Goal: Transaction & Acquisition: Book appointment/travel/reservation

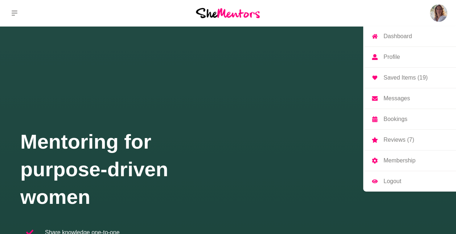
click at [432, 11] on img at bounding box center [438, 12] width 17 height 17
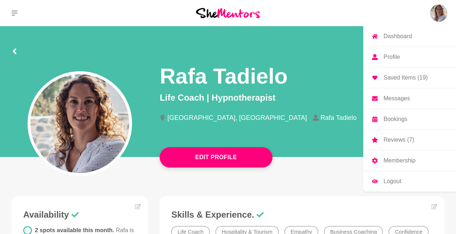
click at [430, 16] on img at bounding box center [438, 12] width 17 height 17
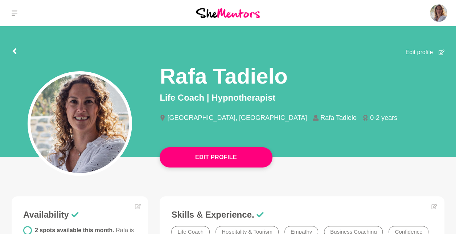
click at [228, 8] on img at bounding box center [228, 13] width 64 height 10
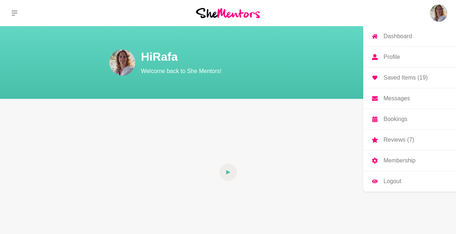
click at [392, 39] on p "Dashboard" at bounding box center [397, 36] width 28 height 6
click at [392, 27] on link "Dashboard" at bounding box center [409, 36] width 93 height 20
click at [390, 32] on link "Dashboard" at bounding box center [409, 36] width 93 height 20
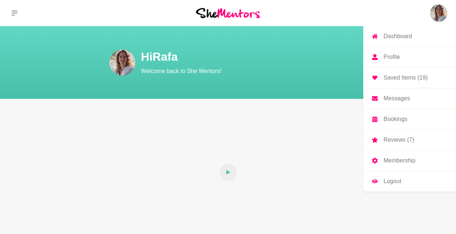
click at [390, 32] on link "Dashboard" at bounding box center [409, 36] width 93 height 20
click at [410, 72] on link "Saved Items (19)" at bounding box center [409, 77] width 93 height 20
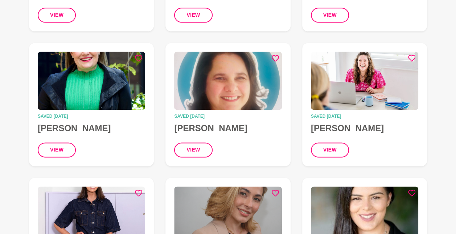
scroll to position [477, 0]
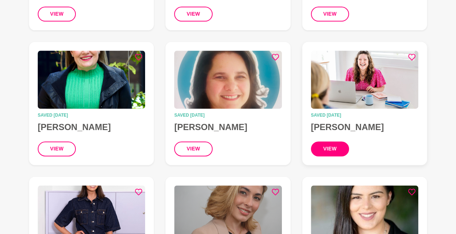
click at [329, 141] on button "view" at bounding box center [330, 148] width 38 height 15
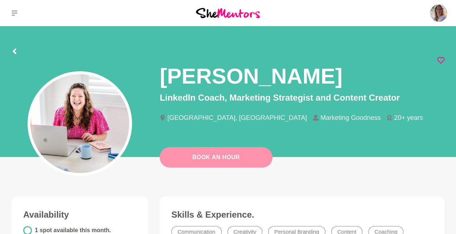
click at [219, 156] on link "Book An Hour" at bounding box center [216, 157] width 113 height 20
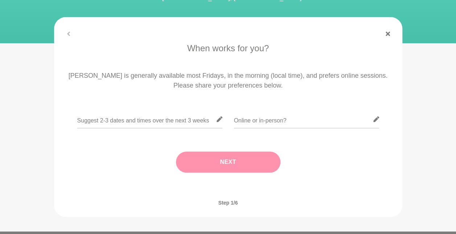
scroll to position [98, 0]
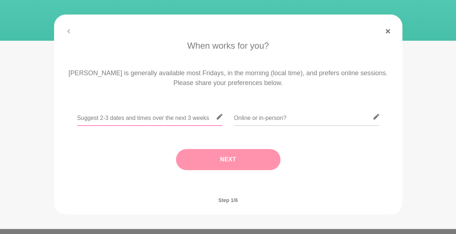
click at [164, 116] on input "text" at bounding box center [149, 117] width 145 height 18
click at [160, 122] on input "text" at bounding box center [149, 117] width 145 height 18
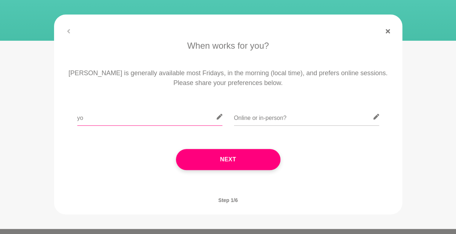
type input "y"
type input "I can fit in your availability"
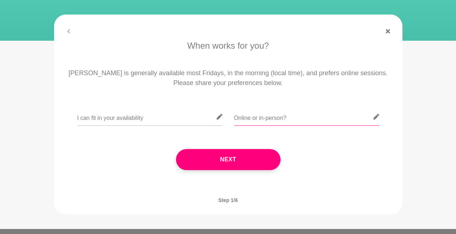
click at [265, 117] on input "text" at bounding box center [306, 117] width 145 height 18
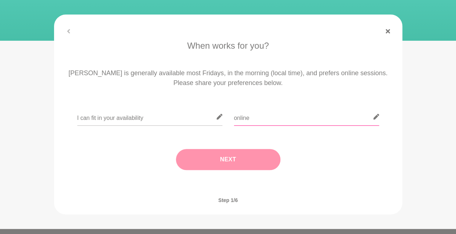
type input "online"
click at [249, 153] on button "Next" at bounding box center [228, 159] width 104 height 21
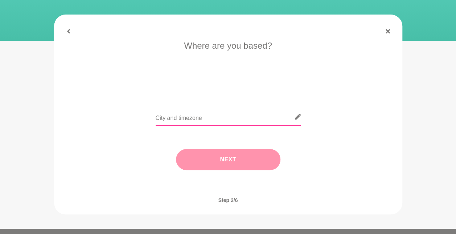
click at [214, 118] on input "text" at bounding box center [228, 117] width 145 height 18
type input "[GEOGRAPHIC_DATA]"
click at [213, 167] on button "Next" at bounding box center [228, 159] width 104 height 21
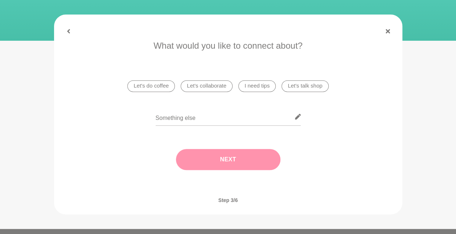
click at [265, 85] on li "I need tips" at bounding box center [256, 86] width 37 height 12
click at [251, 162] on button "Next" at bounding box center [228, 159] width 104 height 21
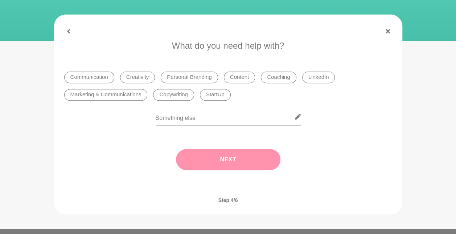
click at [317, 75] on li "LinkedIn" at bounding box center [318, 77] width 33 height 12
click at [216, 160] on button "Next" at bounding box center [228, 159] width 104 height 21
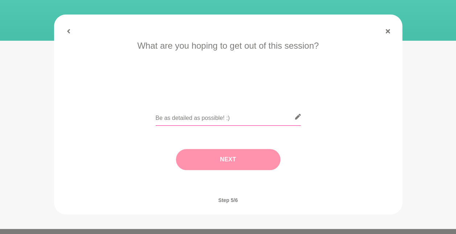
click at [183, 123] on input "text" at bounding box center [228, 117] width 145 height 18
type input "E"
type input "I want to create more presence on LinkedIn 🌷"
click at [231, 161] on button "Next" at bounding box center [228, 159] width 104 height 21
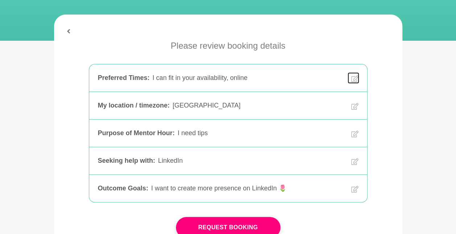
click at [354, 75] on icon at bounding box center [354, 78] width 7 height 8
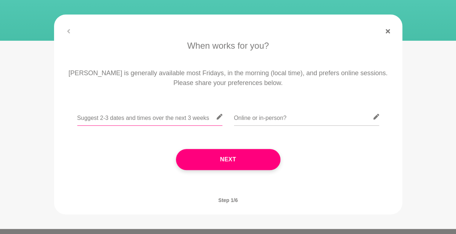
click at [137, 118] on input "text" at bounding box center [149, 117] width 145 height 18
click at [221, 120] on input "I can fit in your availability, it would be great if you have any time this wee…" at bounding box center [149, 117] width 145 height 18
drag, startPoint x: 196, startPoint y: 118, endPoint x: 221, endPoint y: 123, distance: 25.2
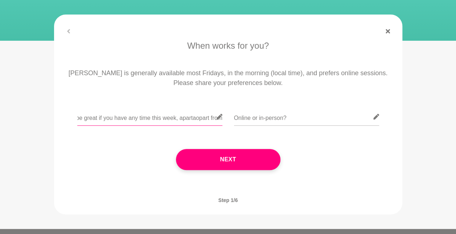
click at [221, 123] on input "I can fit in your availability, it would be great if you have any time this wee…" at bounding box center [149, 117] width 145 height 18
drag, startPoint x: 196, startPoint y: 119, endPoint x: 236, endPoint y: 117, distance: 39.9
click at [236, 117] on div "I can fit in your availability, it would be great if you have any time this wee…" at bounding box center [228, 121] width 328 height 26
drag, startPoint x: 100, startPoint y: 120, endPoint x: 89, endPoint y: 120, distance: 11.6
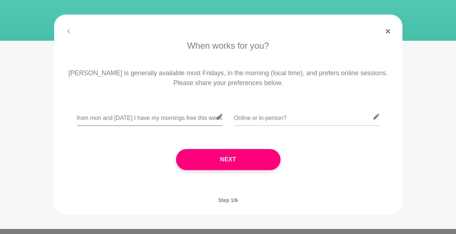
click at [89, 120] on input "I can fit in your availability, it would be great if you have any time this wee…" at bounding box center [149, 117] width 145 height 18
type input "I can fit in your availability, it would be great if you have any time this wee…"
click at [239, 120] on input "text" at bounding box center [306, 117] width 145 height 18
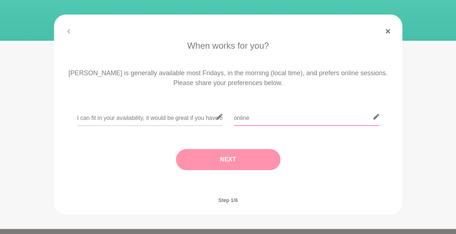
type input "online"
click at [233, 155] on button "Next" at bounding box center [228, 159] width 104 height 21
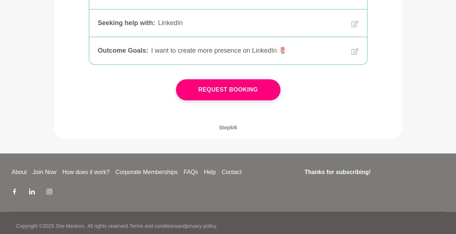
scroll to position [250, 0]
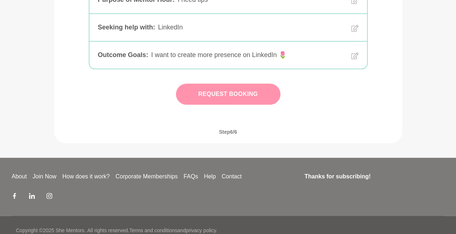
click at [254, 94] on button "Request Booking" at bounding box center [228, 93] width 104 height 21
